Goal: Task Accomplishment & Management: Use online tool/utility

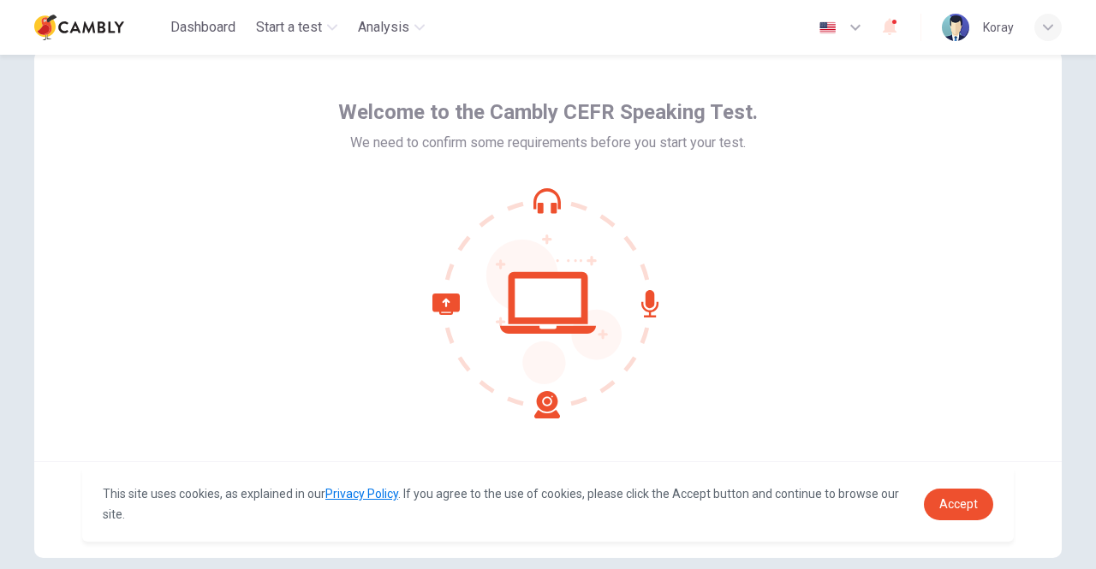
scroll to position [51, 0]
click at [977, 513] on link "Accept" at bounding box center [958, 505] width 69 height 32
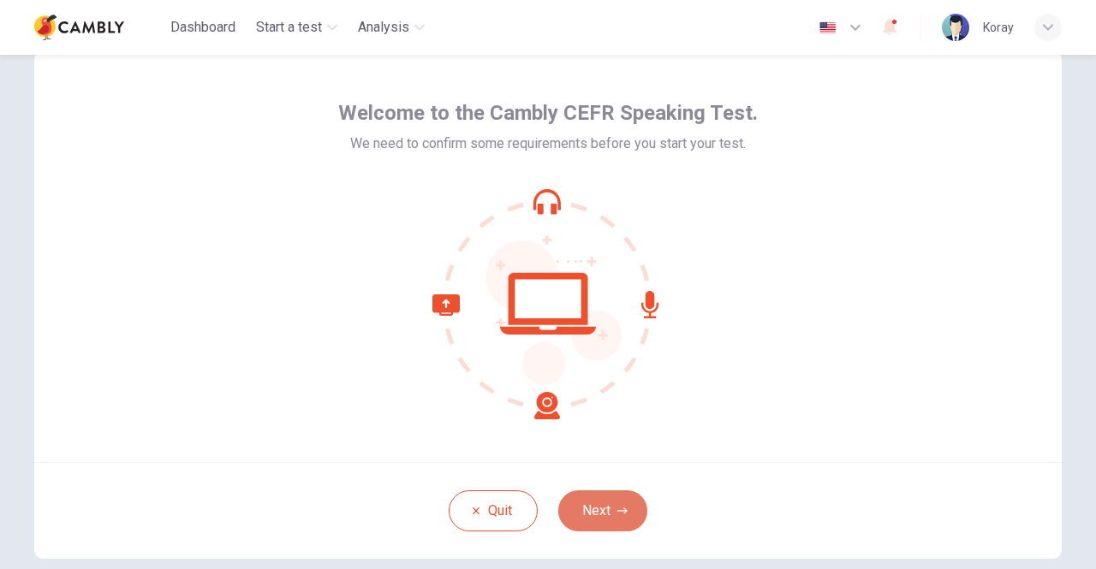
click at [603, 502] on button "Next" at bounding box center [602, 511] width 89 height 41
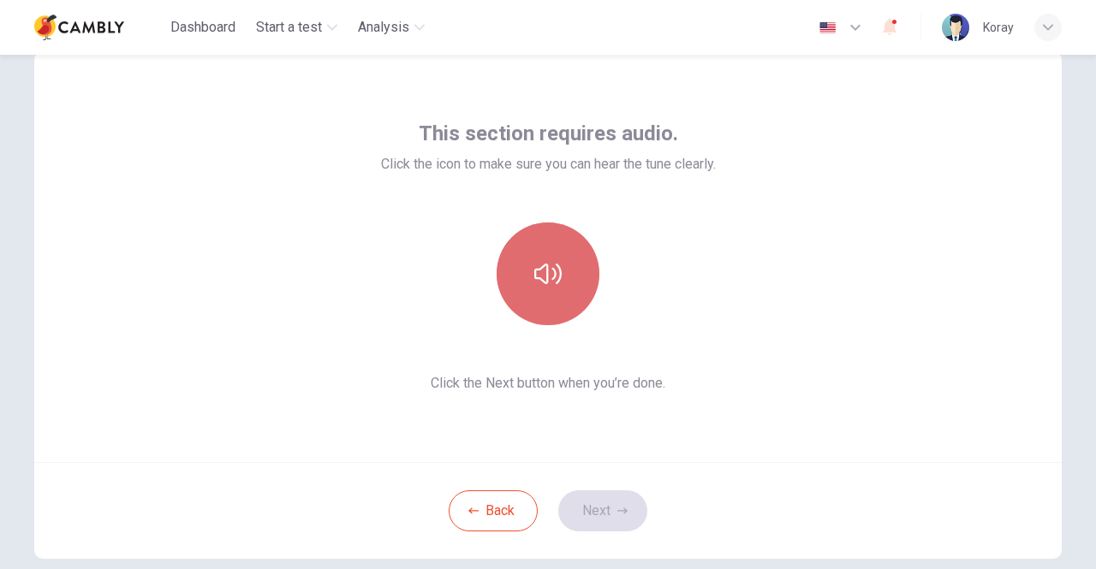
click at [553, 265] on icon "button" at bounding box center [547, 274] width 27 height 21
click at [502, 273] on button "button" at bounding box center [547, 274] width 103 height 103
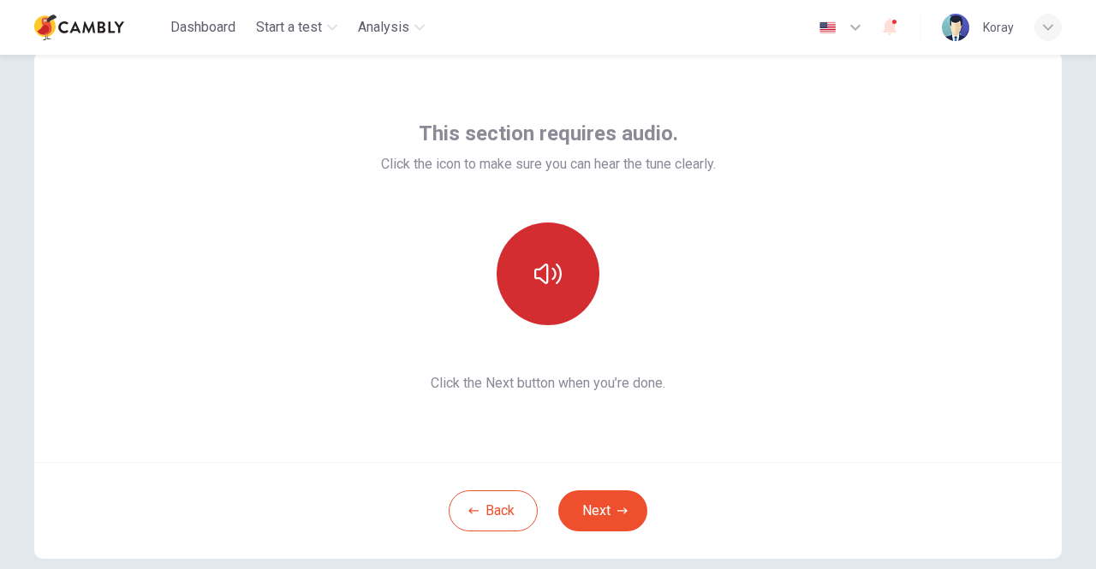
click at [502, 273] on button "button" at bounding box center [547, 274] width 103 height 103
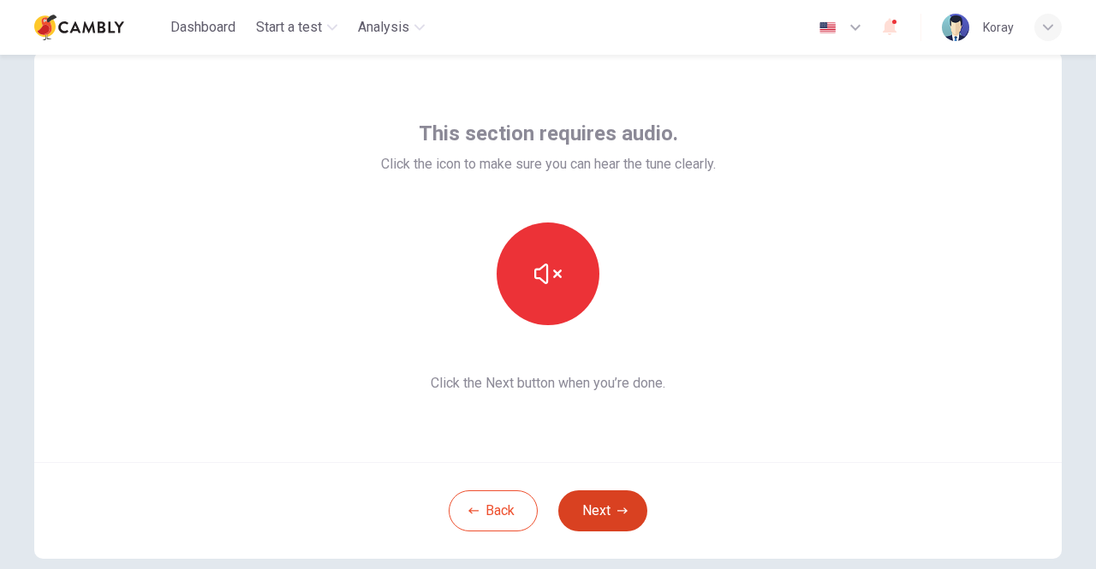
click at [610, 512] on button "Next" at bounding box center [602, 511] width 89 height 41
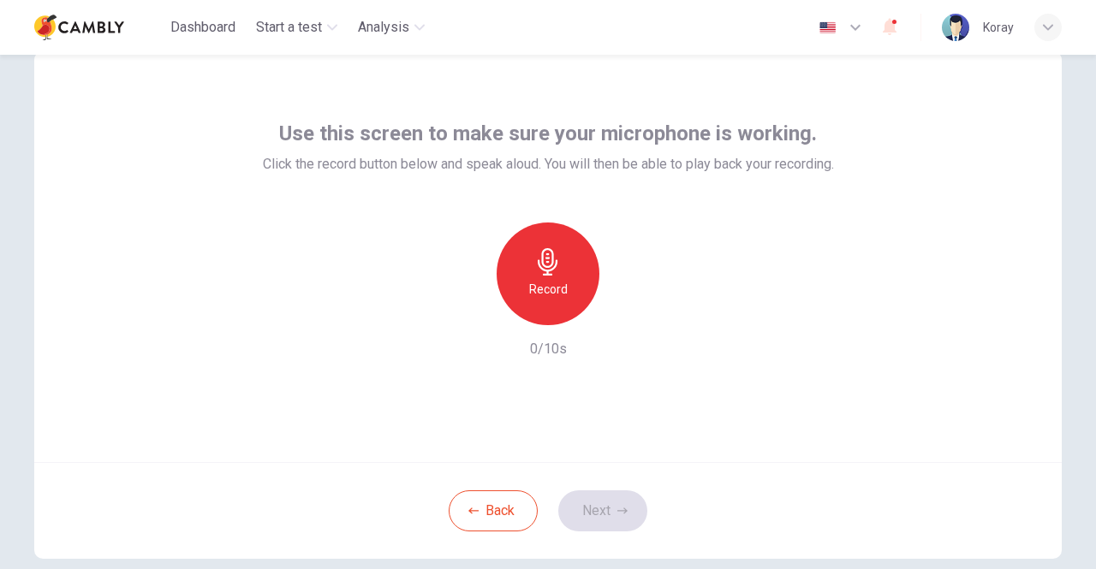
click at [536, 271] on icon "button" at bounding box center [547, 261] width 27 height 27
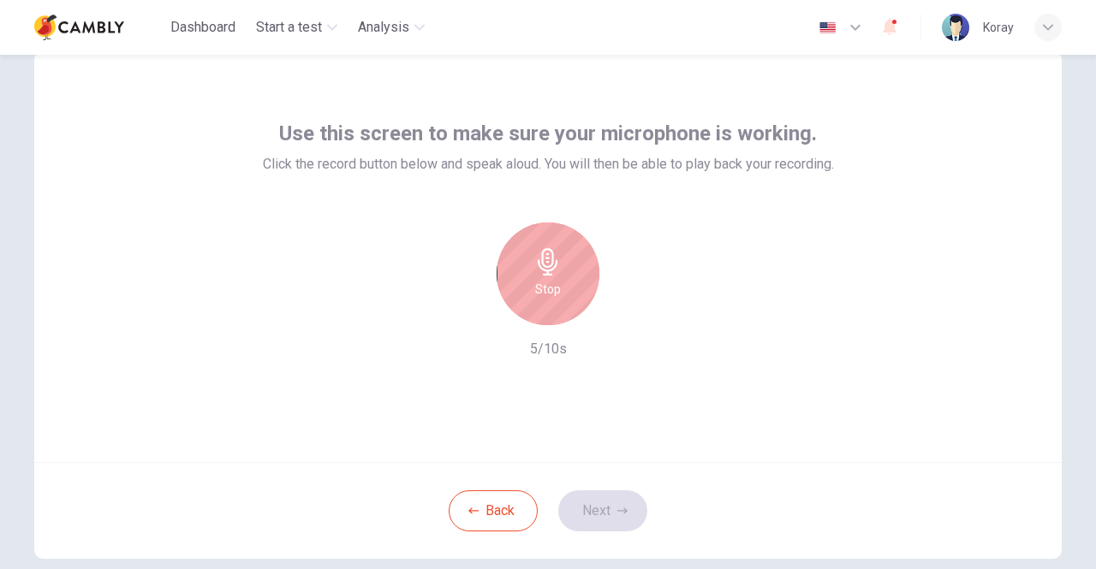
click at [553, 272] on icon "button" at bounding box center [547, 261] width 27 height 27
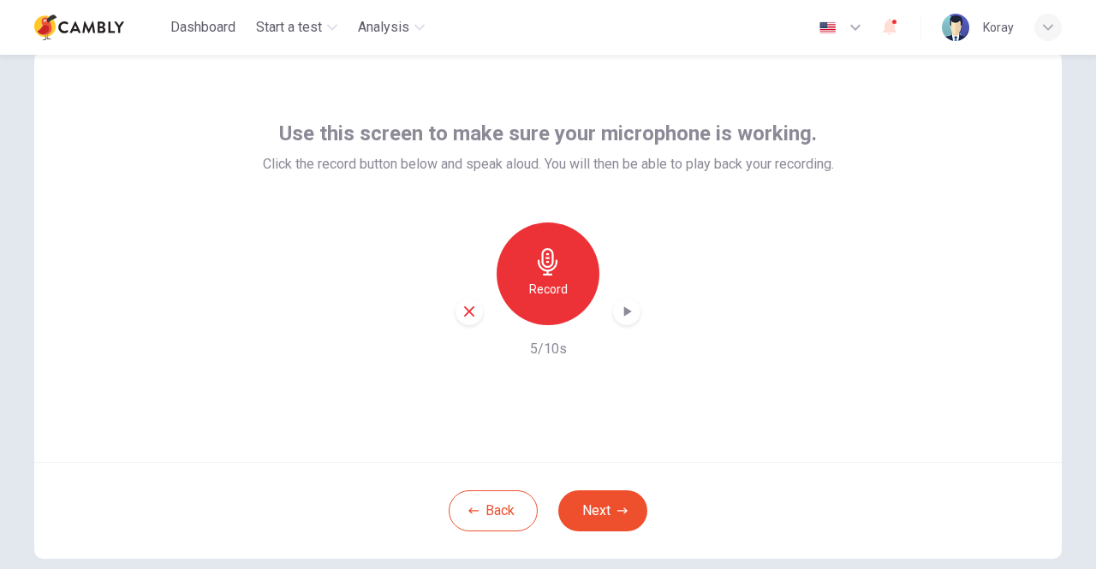
click at [618, 312] on icon "button" at bounding box center [626, 311] width 17 height 17
click at [587, 509] on button "Next" at bounding box center [602, 511] width 89 height 41
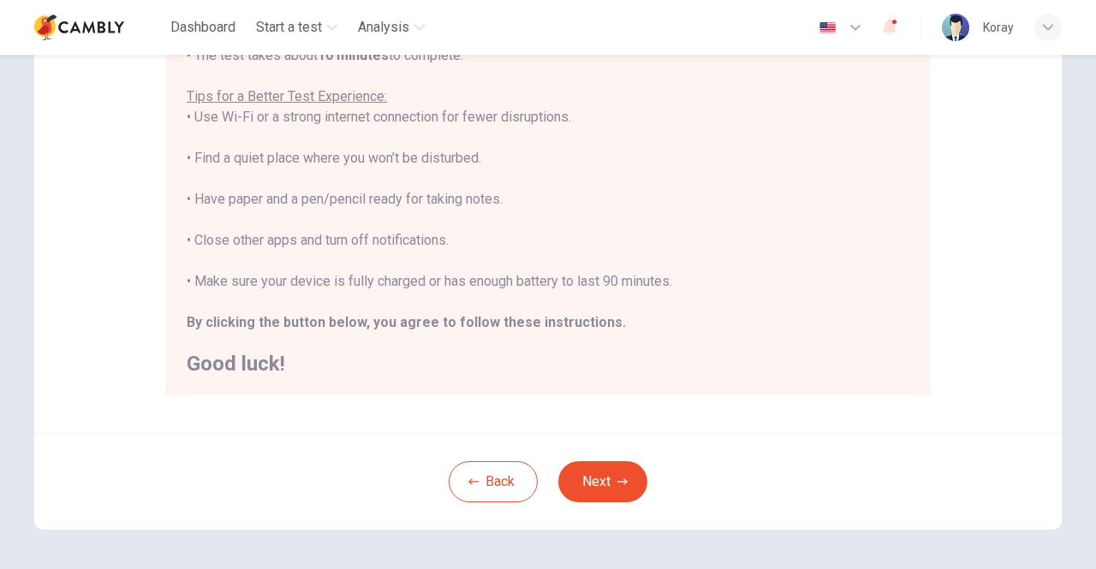
scroll to position [320, 0]
click at [594, 477] on button "Next" at bounding box center [602, 481] width 89 height 41
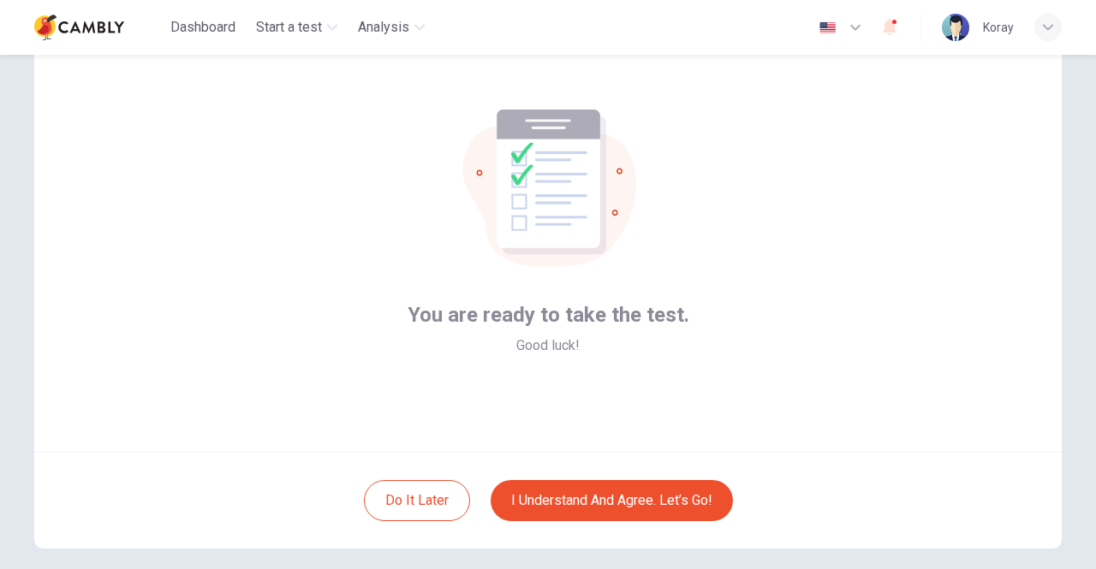
scroll to position [58, 0]
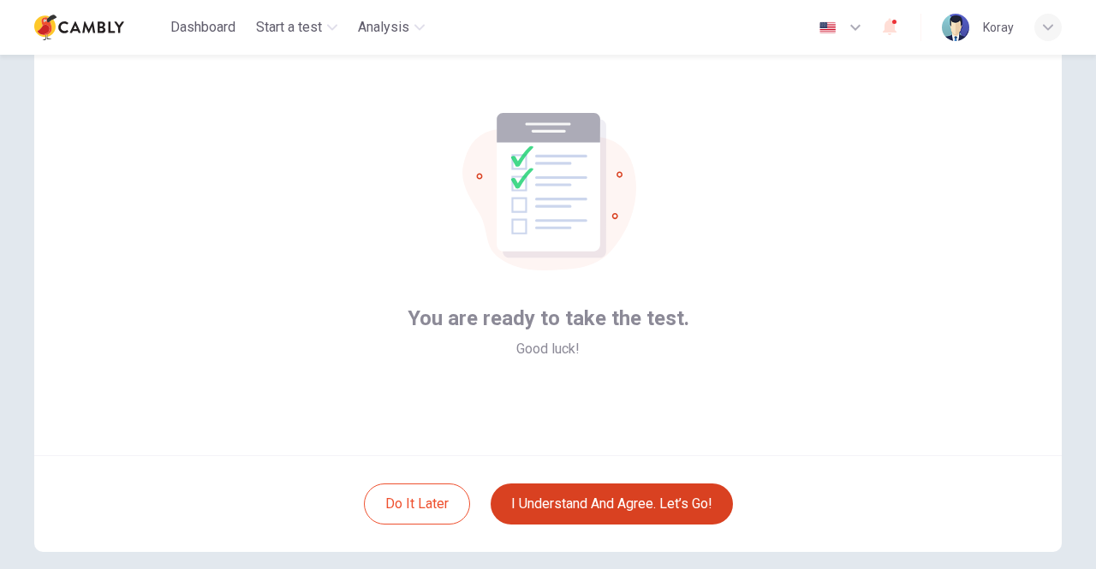
click at [572, 491] on button "I understand and agree. Let’s go!" at bounding box center [612, 504] width 242 height 41
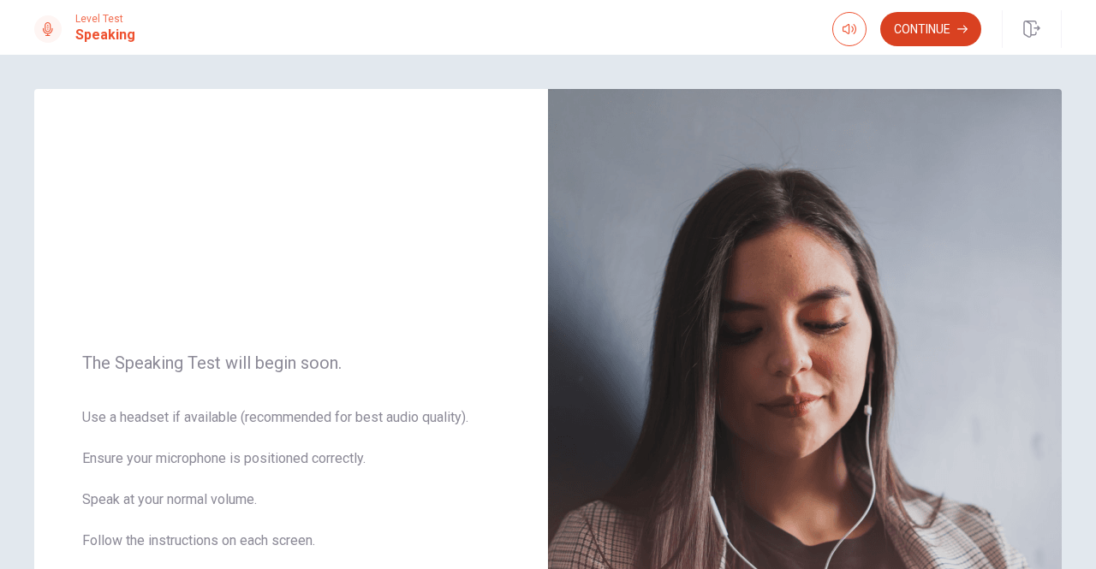
click at [937, 20] on button "Continue" at bounding box center [930, 29] width 101 height 34
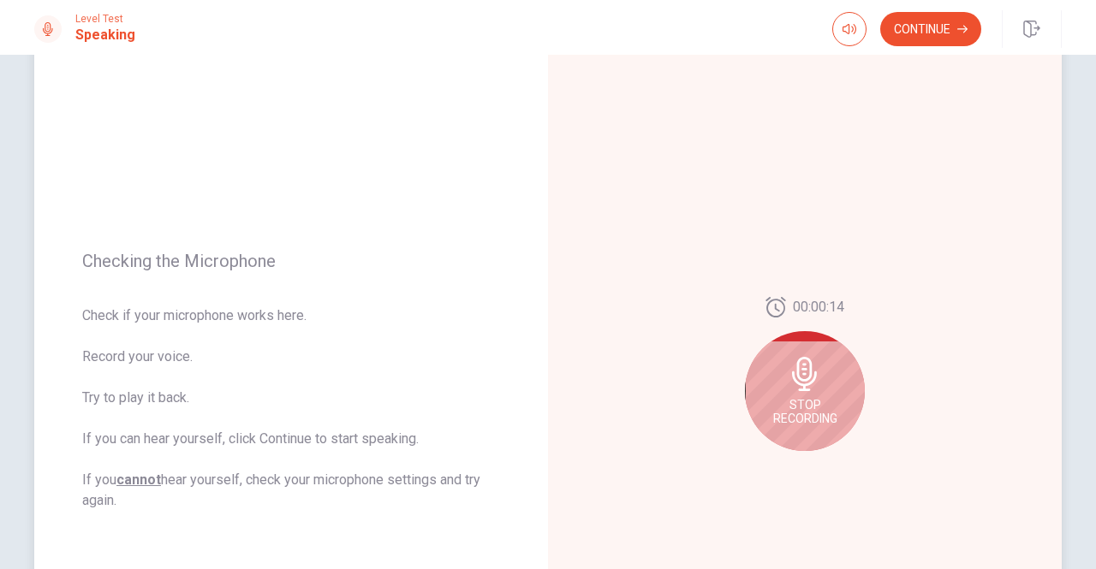
scroll to position [84, 0]
click at [788, 380] on icon at bounding box center [805, 371] width 34 height 34
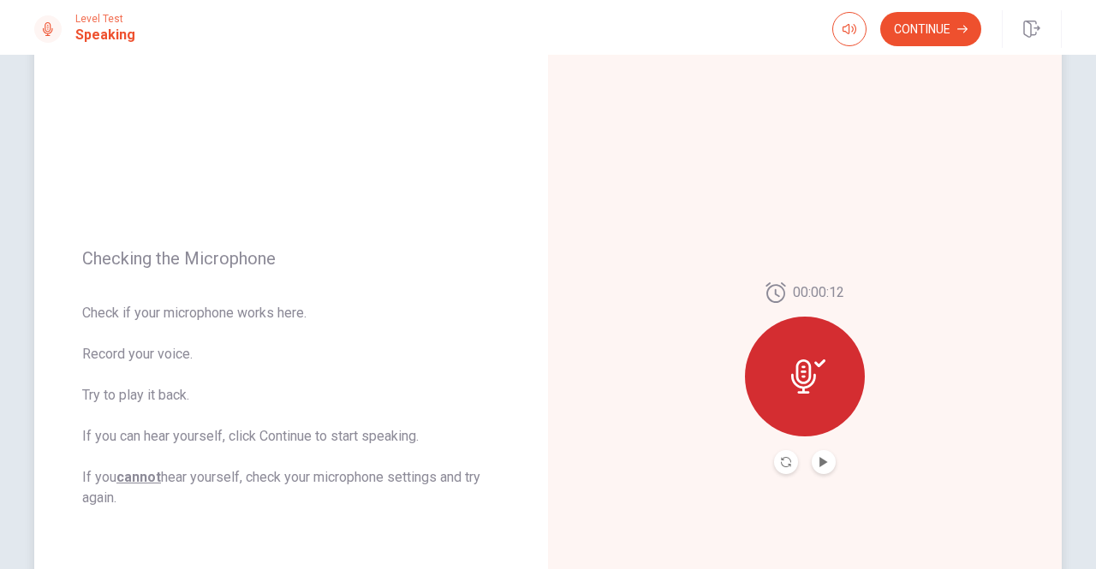
click at [813, 387] on icon at bounding box center [808, 377] width 34 height 34
click at [824, 474] on div "00:00:12" at bounding box center [805, 378] width 514 height 746
click at [818, 453] on button "Play Audio" at bounding box center [824, 462] width 24 height 24
click at [781, 462] on icon "Record Again" at bounding box center [786, 462] width 10 height 10
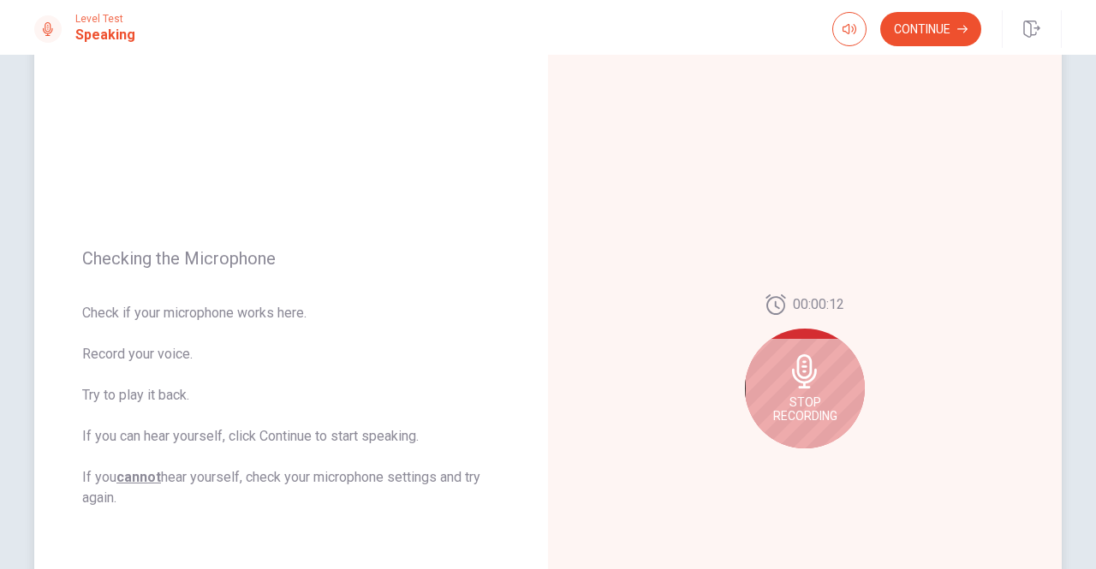
click at [806, 369] on icon at bounding box center [804, 371] width 25 height 34
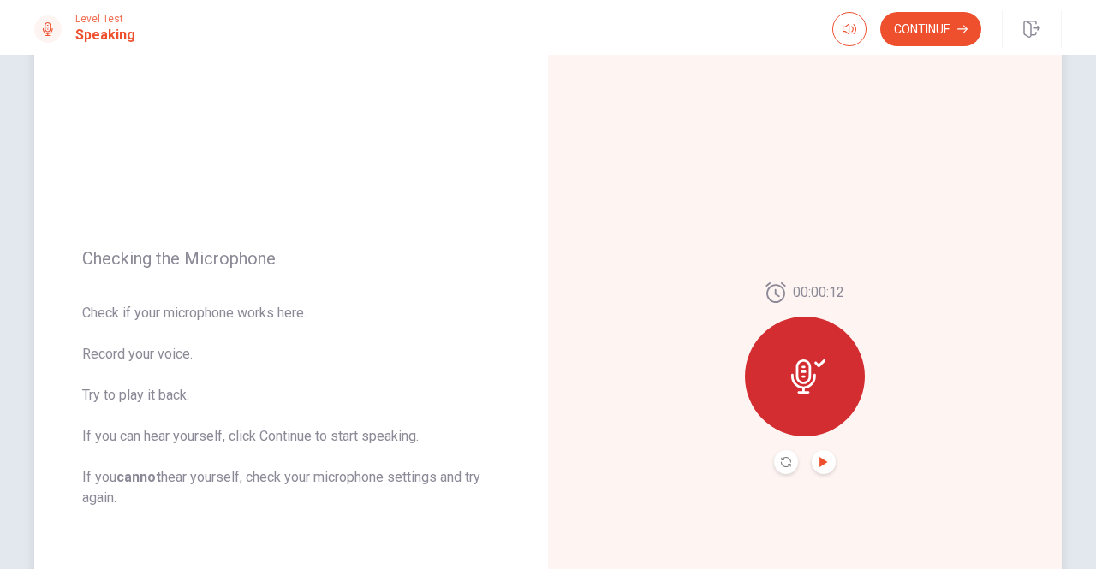
click at [819, 460] on icon "Play Audio" at bounding box center [823, 462] width 8 height 10
click at [948, 20] on button "Continue" at bounding box center [930, 29] width 101 height 34
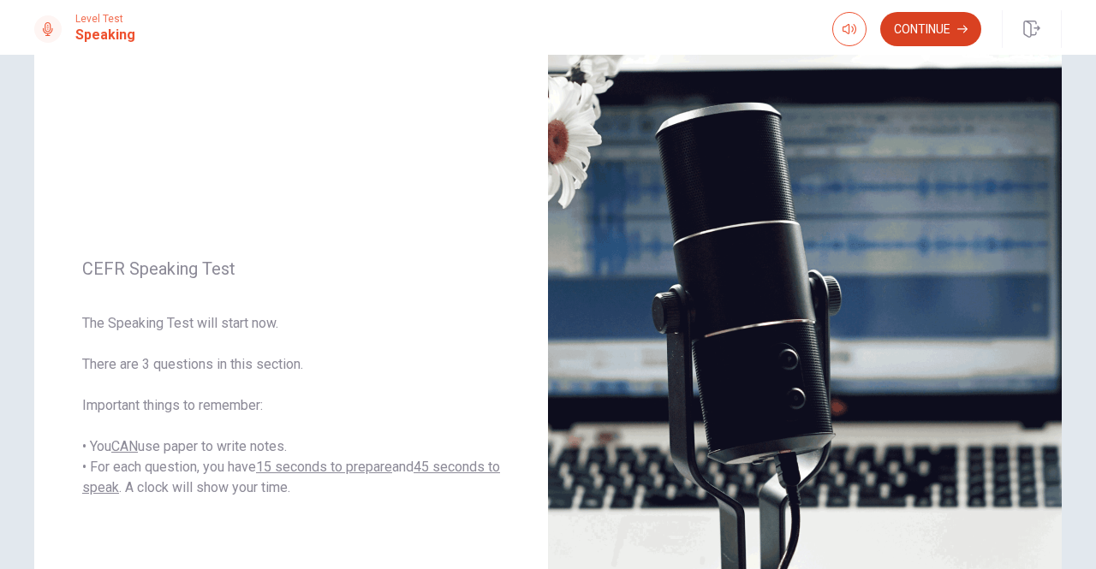
click at [920, 32] on button "Continue" at bounding box center [930, 29] width 101 height 34
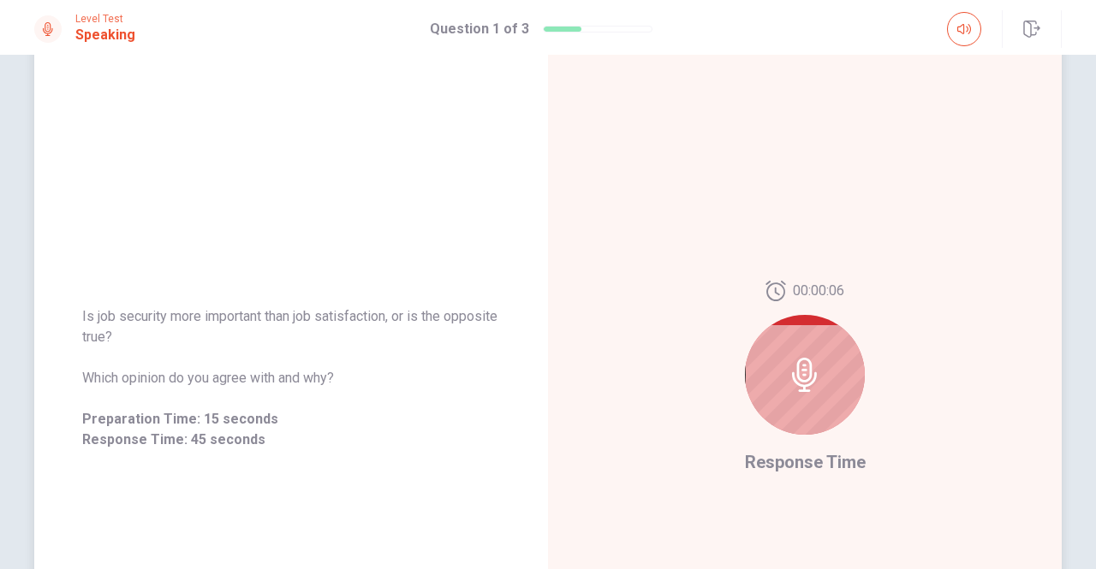
click at [804, 354] on div at bounding box center [805, 375] width 120 height 120
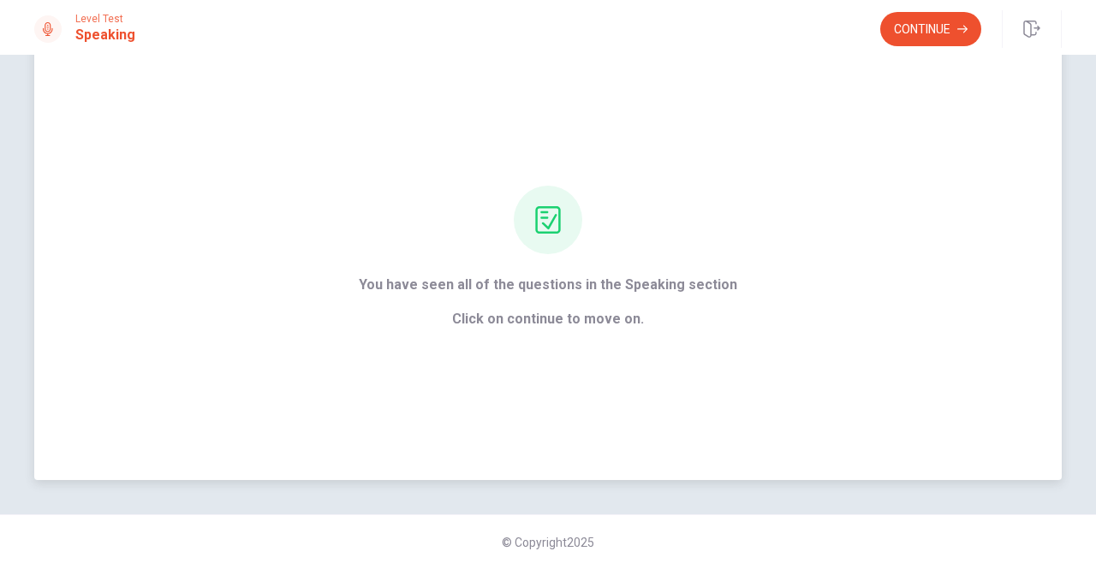
scroll to position [53, 0]
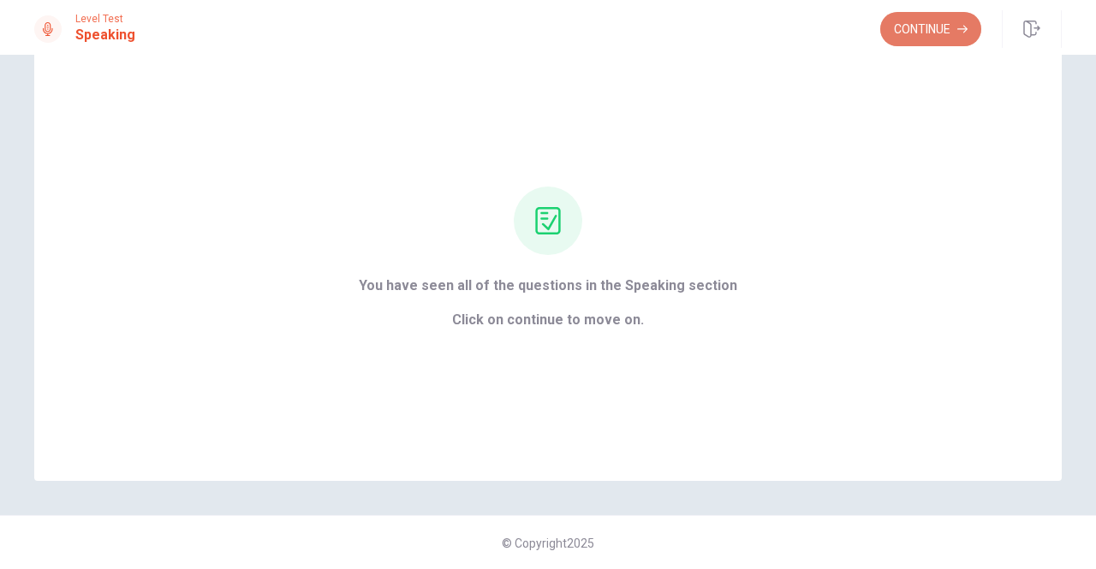
click at [959, 29] on icon "button" at bounding box center [962, 30] width 10 height 8
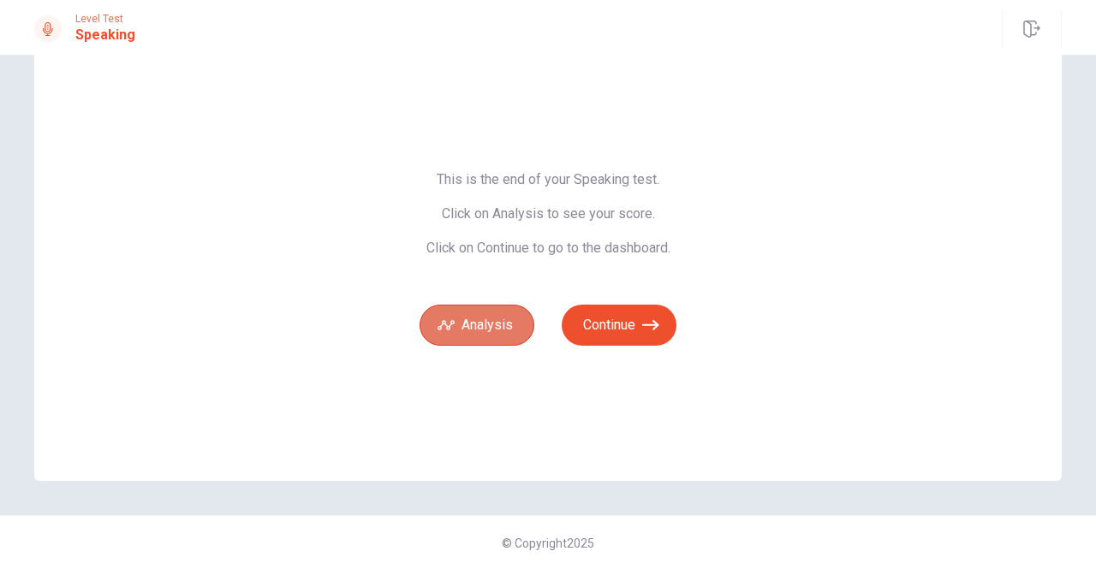
click at [461, 335] on button "Analysis" at bounding box center [476, 325] width 115 height 41
